Goal: Transaction & Acquisition: Purchase product/service

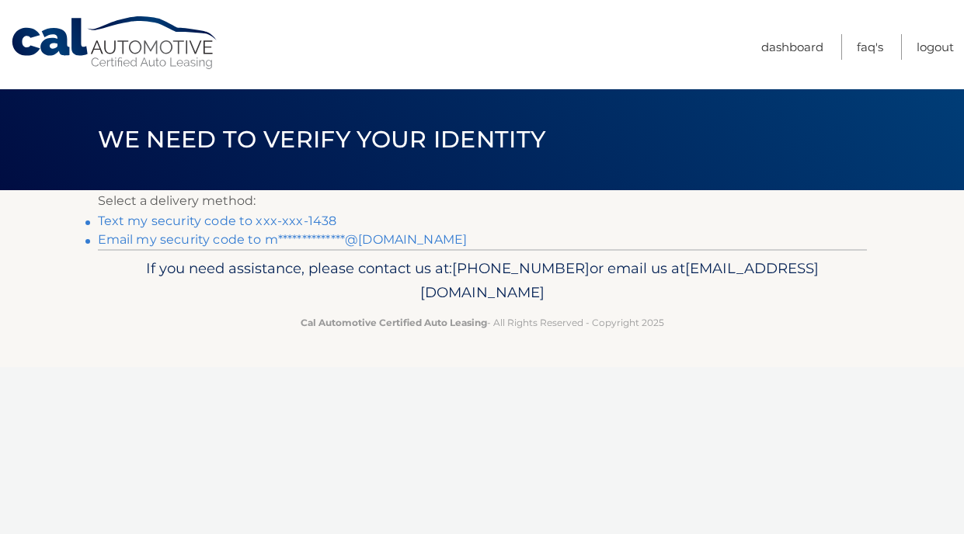
click at [266, 218] on link "Text my security code to xxx-xxx-1438" at bounding box center [217, 221] width 239 height 15
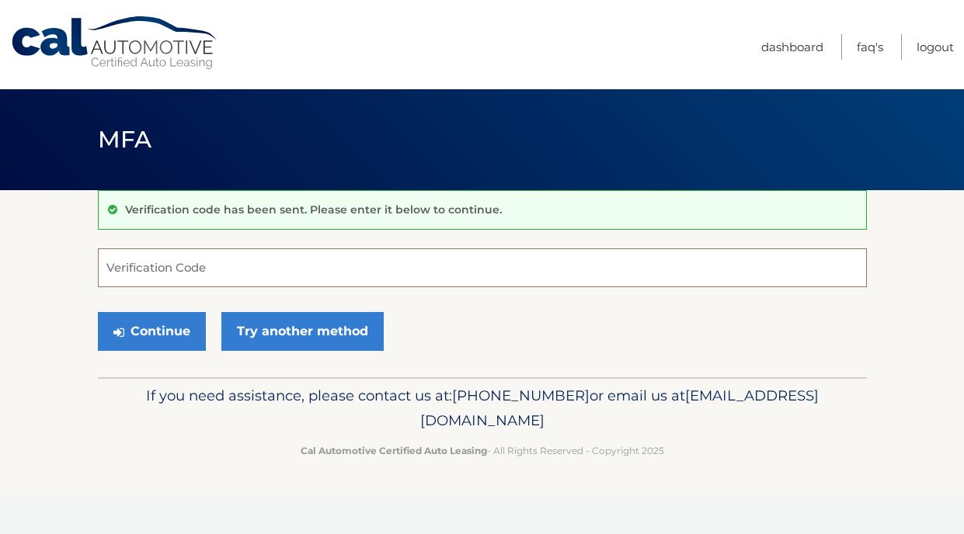
click at [236, 266] on input "Verification Code" at bounding box center [482, 268] width 769 height 39
type input "796177"
click at [98, 312] on button "Continue" at bounding box center [152, 331] width 108 height 39
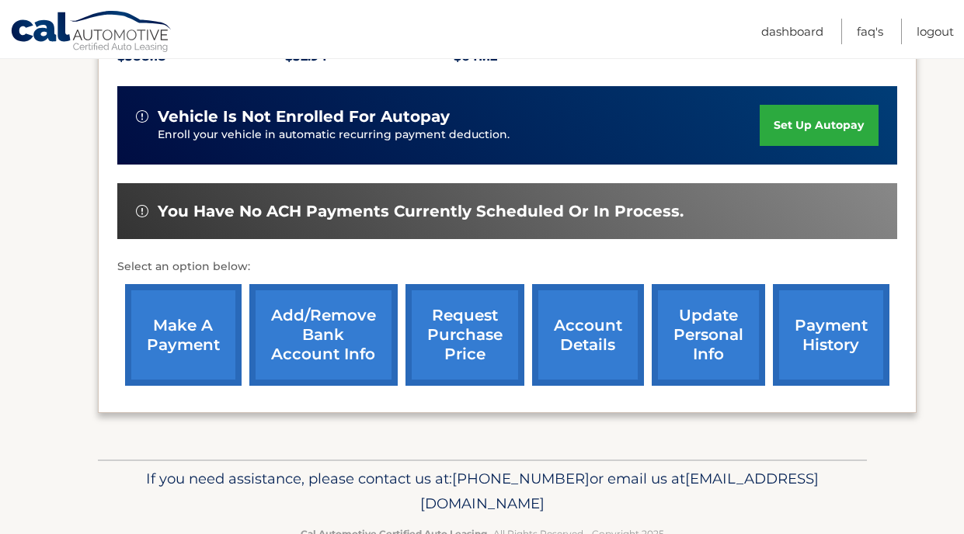
scroll to position [388, 0]
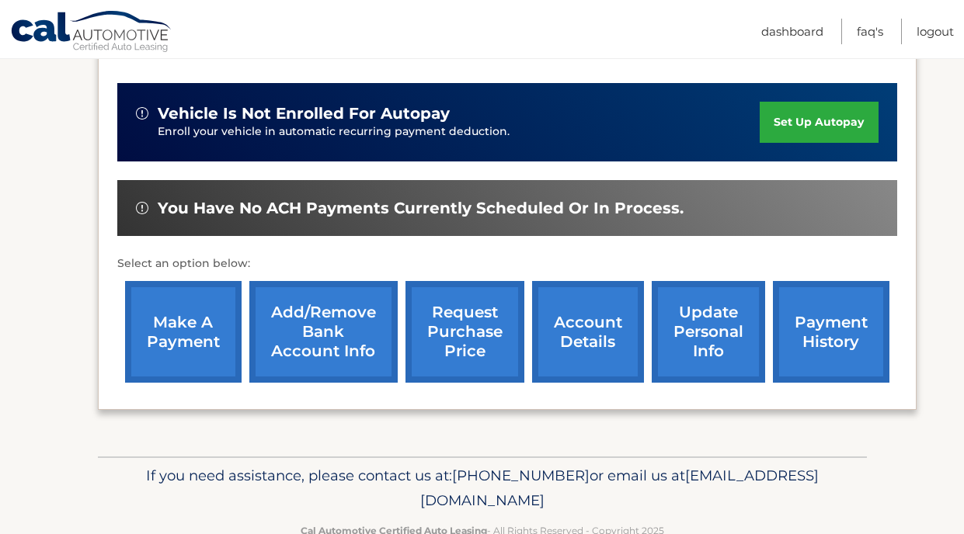
click at [186, 331] on link "make a payment" at bounding box center [183, 332] width 117 height 102
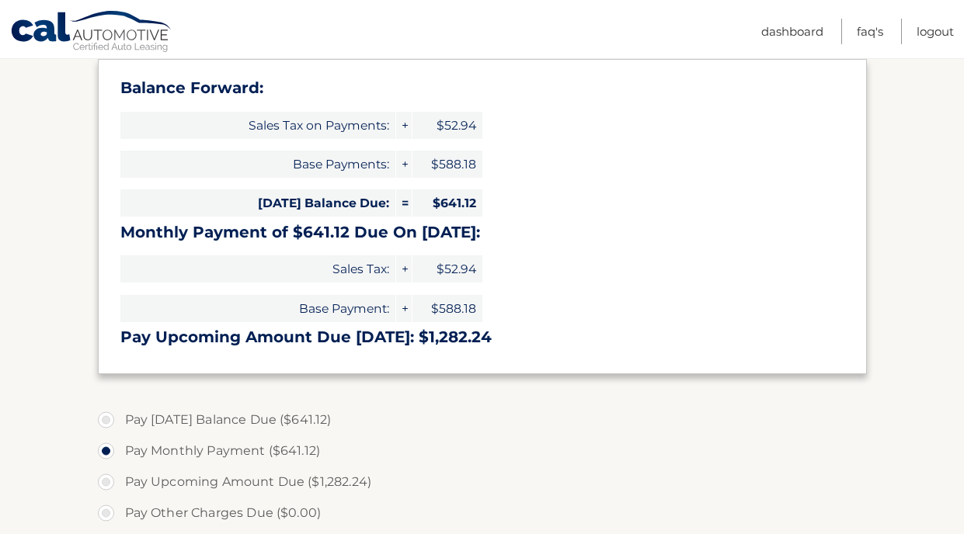
select select "ZjhiYjllNTYtZDhhMi00ZGM4LTg3MzAtMTg0NDY2ZGUyNGUy"
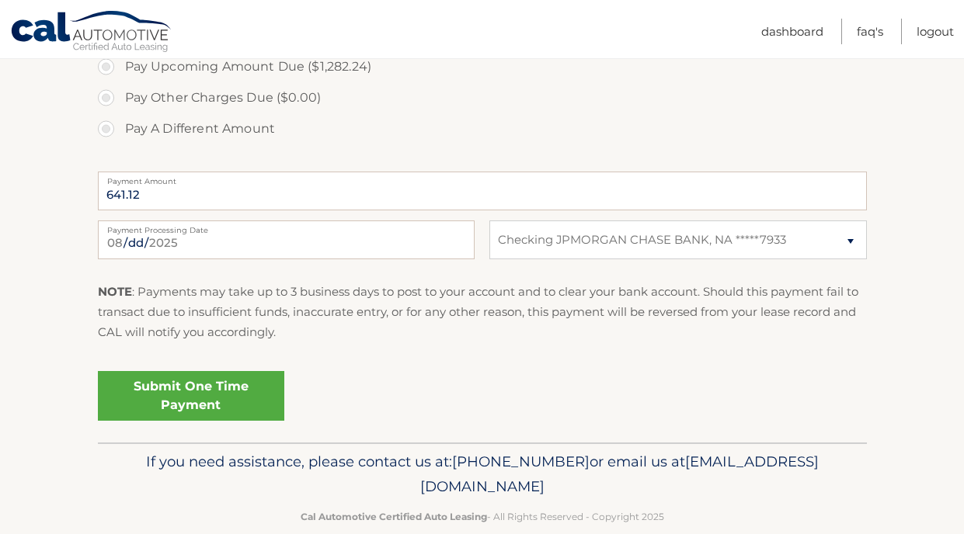
scroll to position [660, 0]
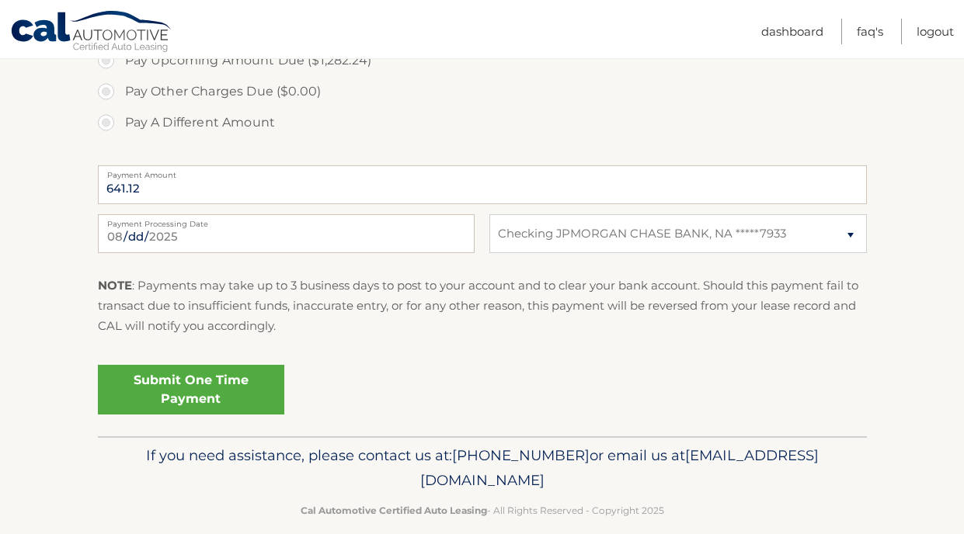
click at [184, 380] on link "Submit One Time Payment" at bounding box center [191, 390] width 186 height 50
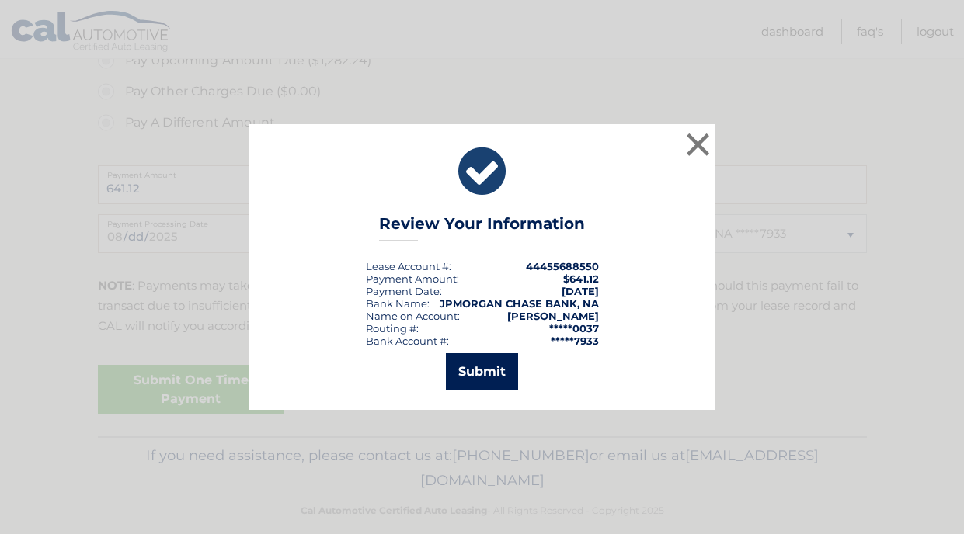
click at [487, 384] on button "Submit" at bounding box center [482, 371] width 72 height 37
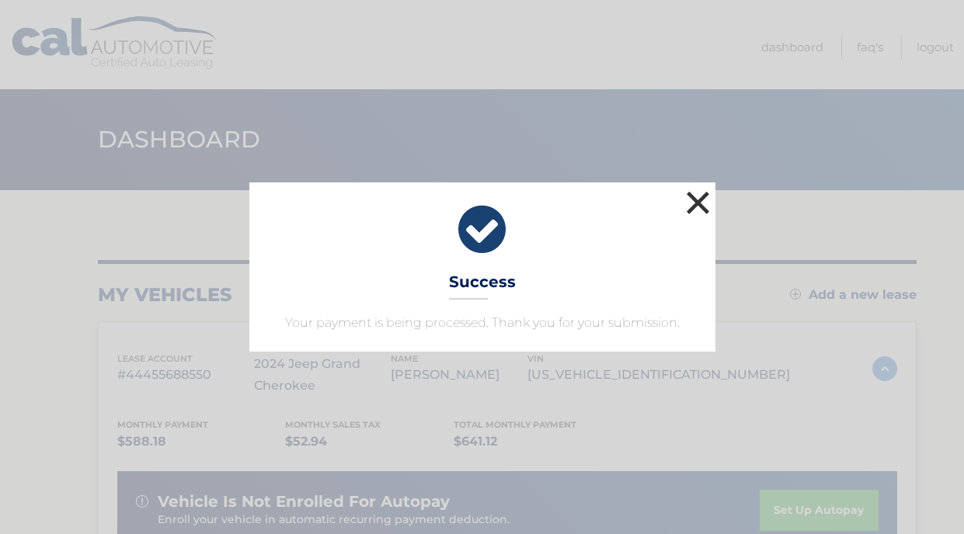
click at [698, 201] on button "×" at bounding box center [698, 202] width 31 height 31
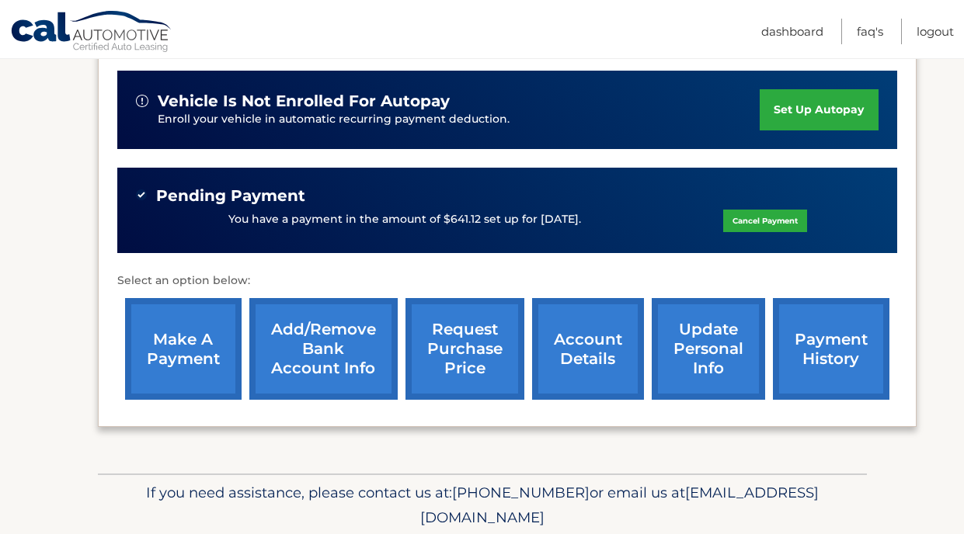
scroll to position [458, 0]
